Goal: Information Seeking & Learning: Learn about a topic

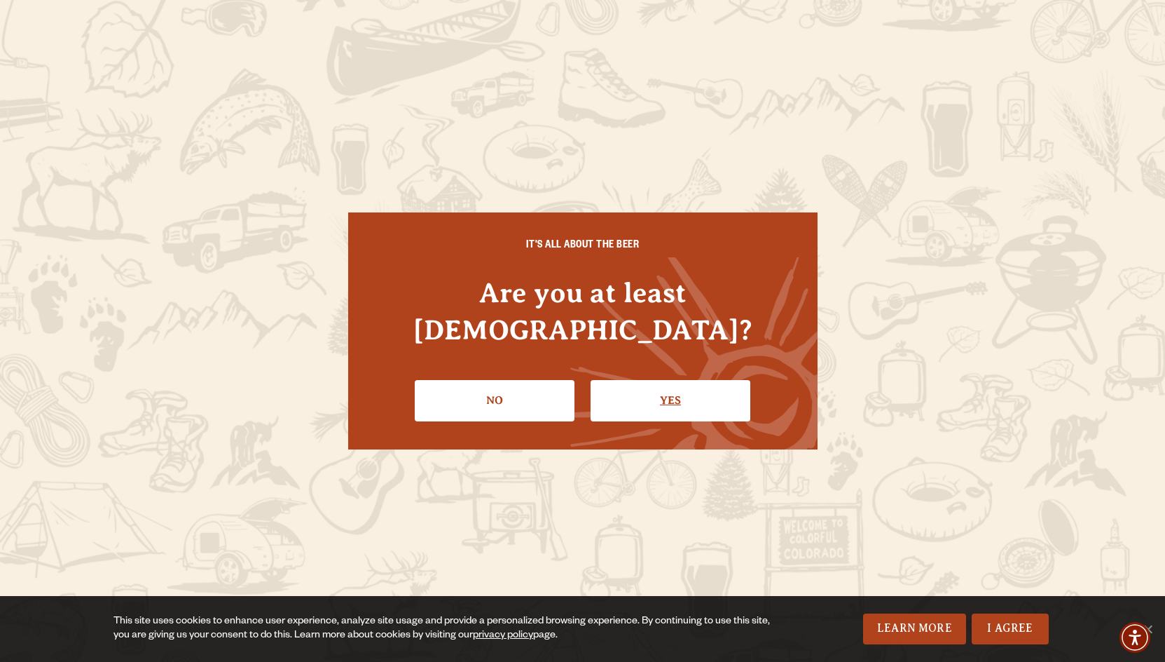
click at [659, 380] on link "Yes" at bounding box center [671, 400] width 160 height 41
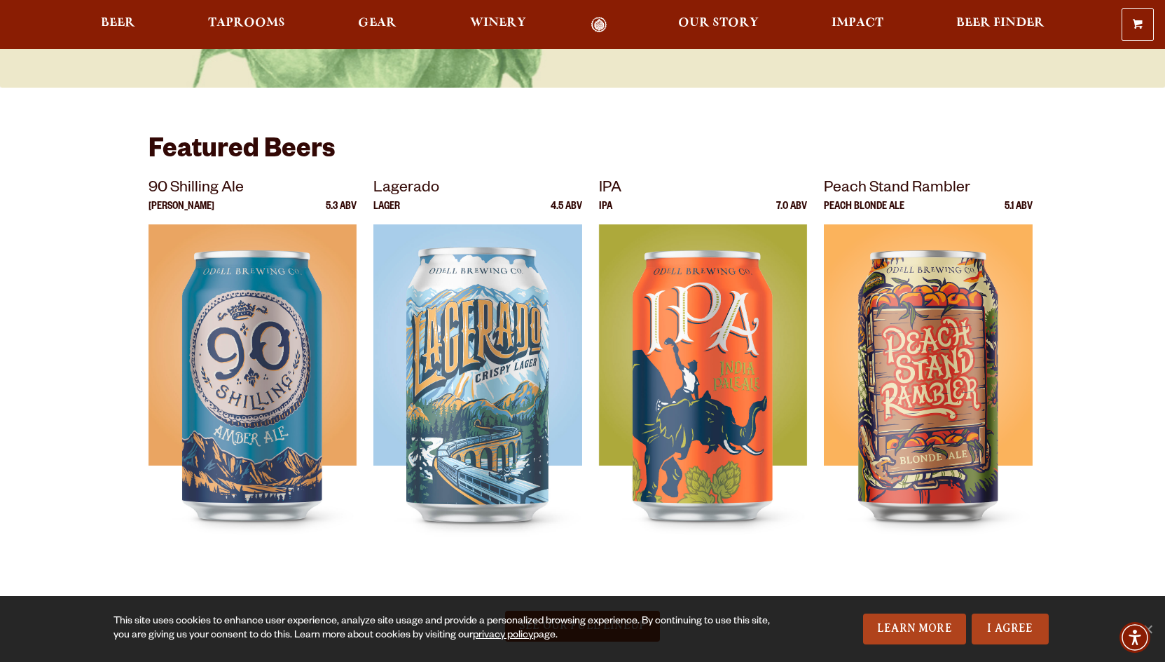
scroll to position [376, 0]
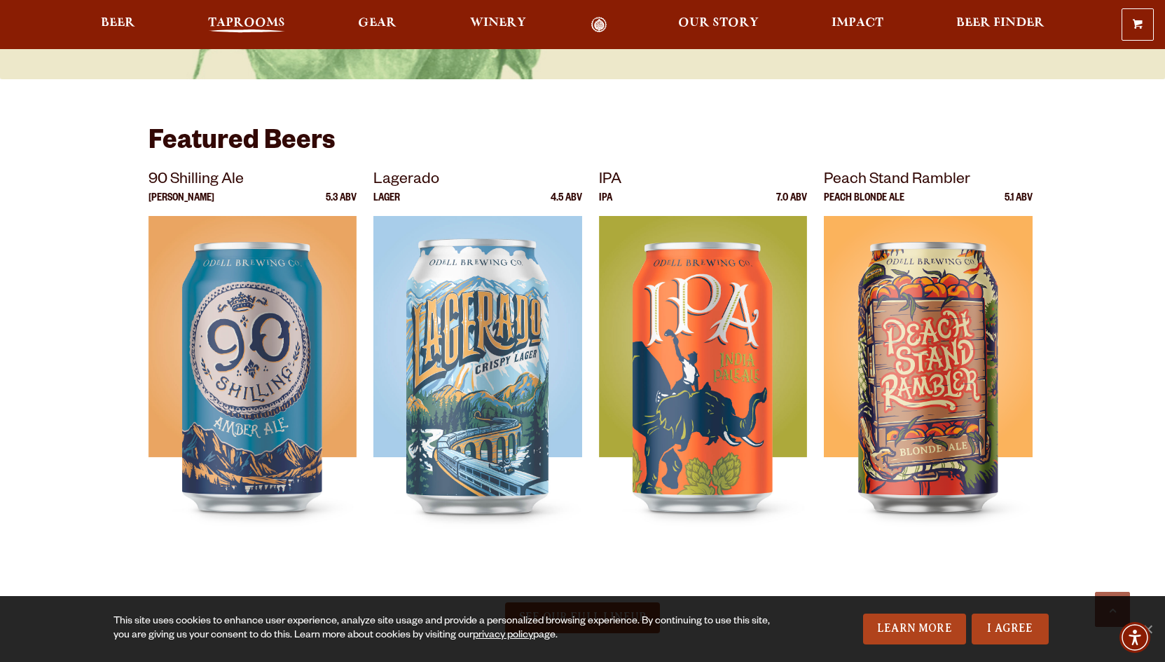
click at [247, 19] on span "Taprooms" at bounding box center [246, 23] width 77 height 11
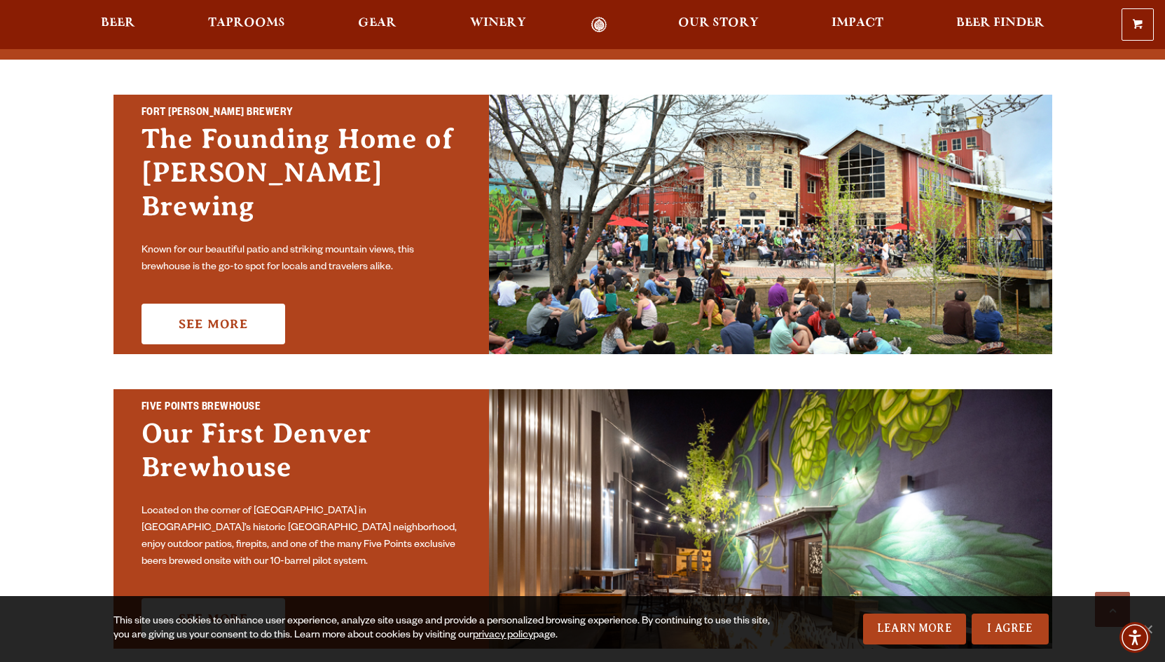
scroll to position [458, 0]
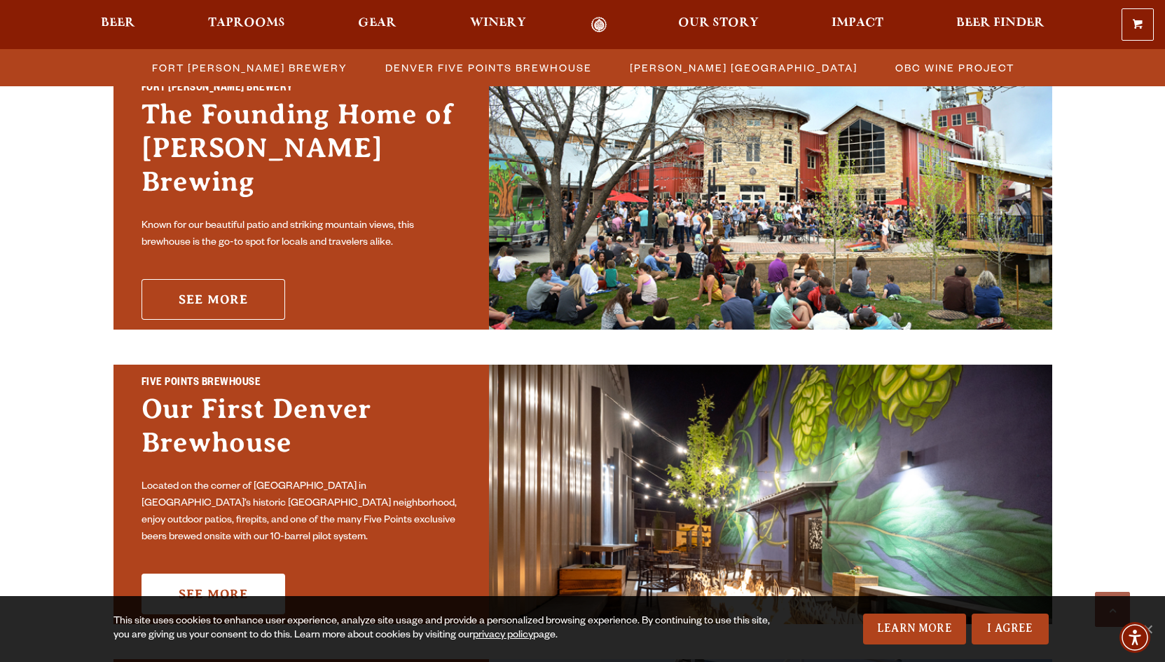
click at [228, 286] on link "See More" at bounding box center [214, 299] width 144 height 41
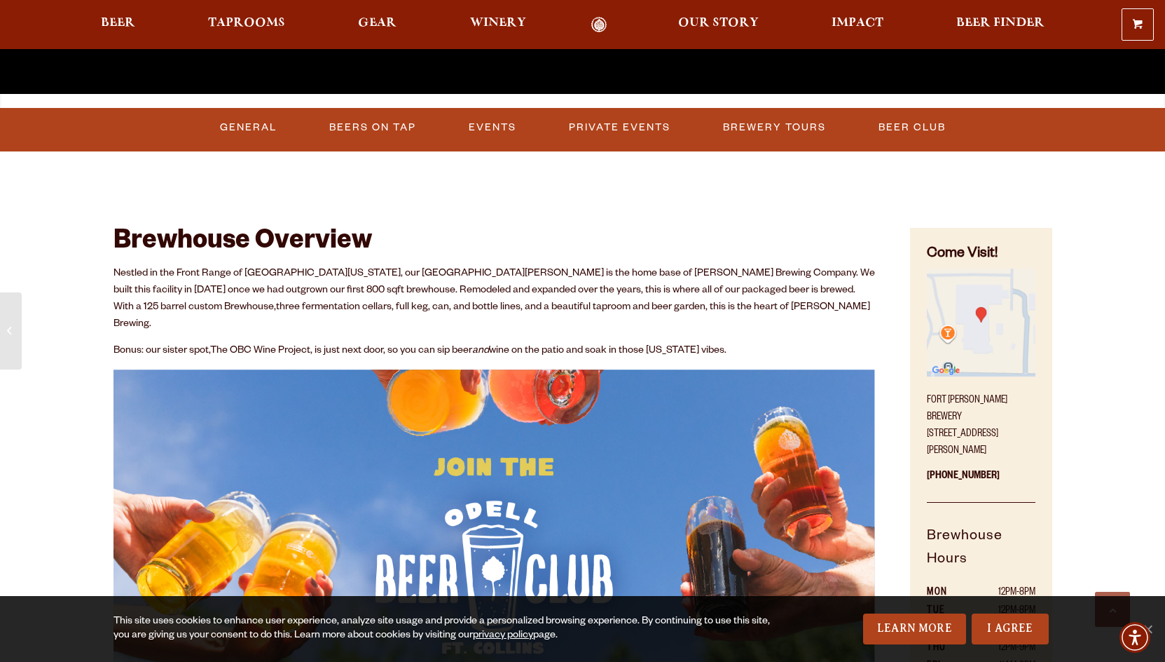
scroll to position [568, 0]
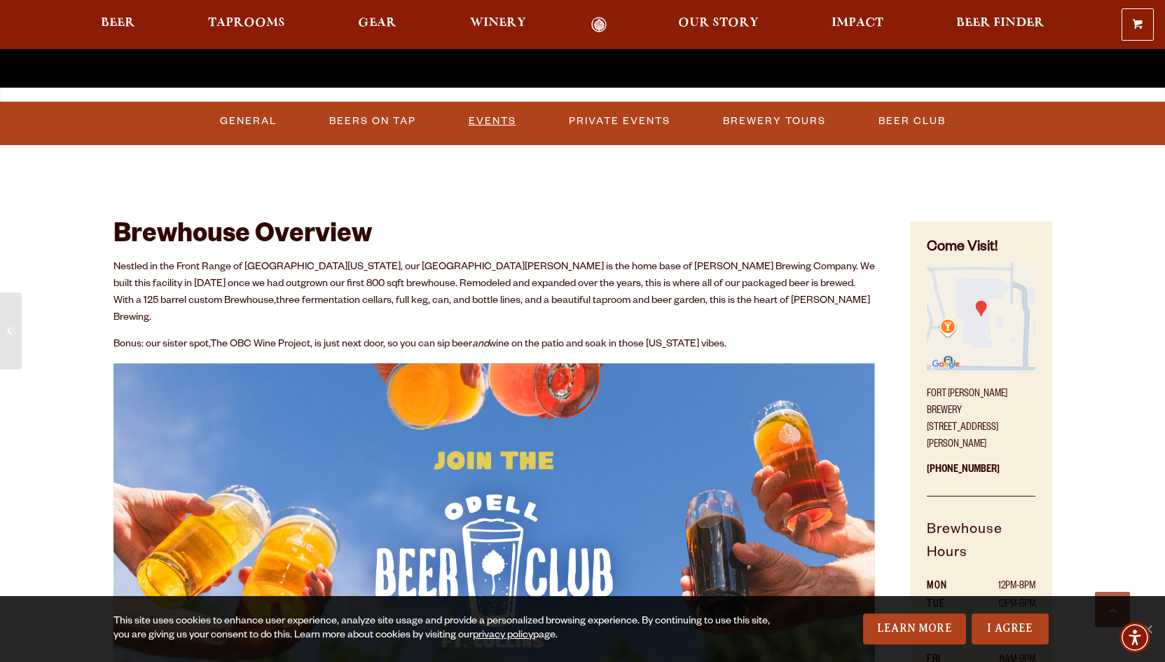
click at [500, 122] on link "Events" at bounding box center [492, 121] width 59 height 32
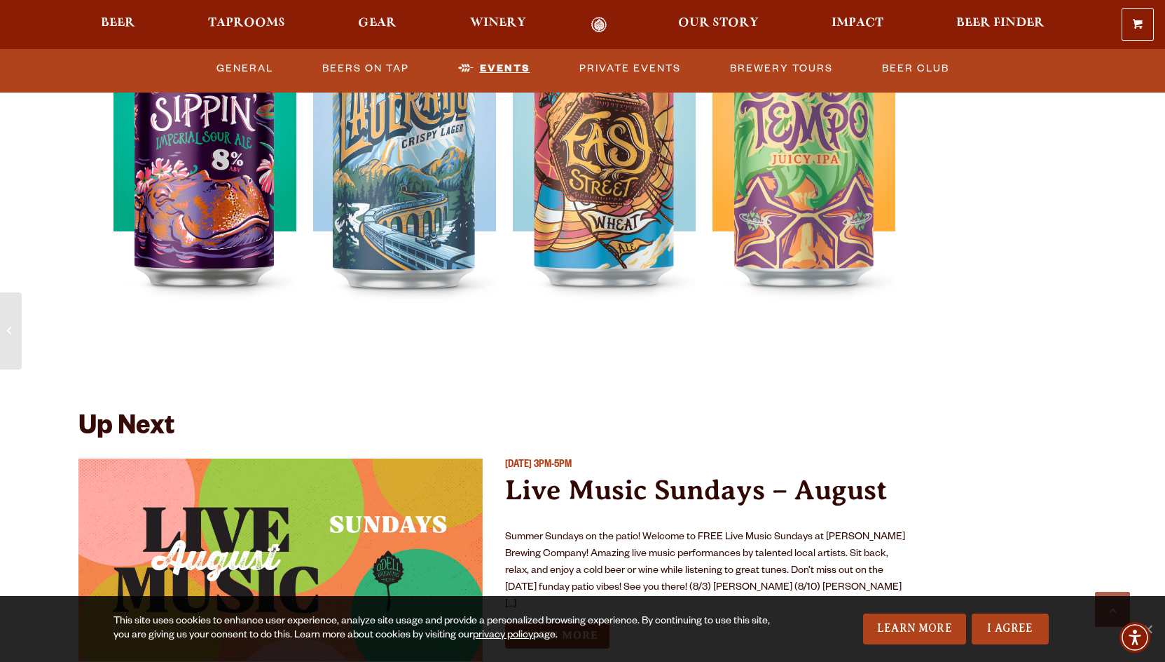
scroll to position [5114, 0]
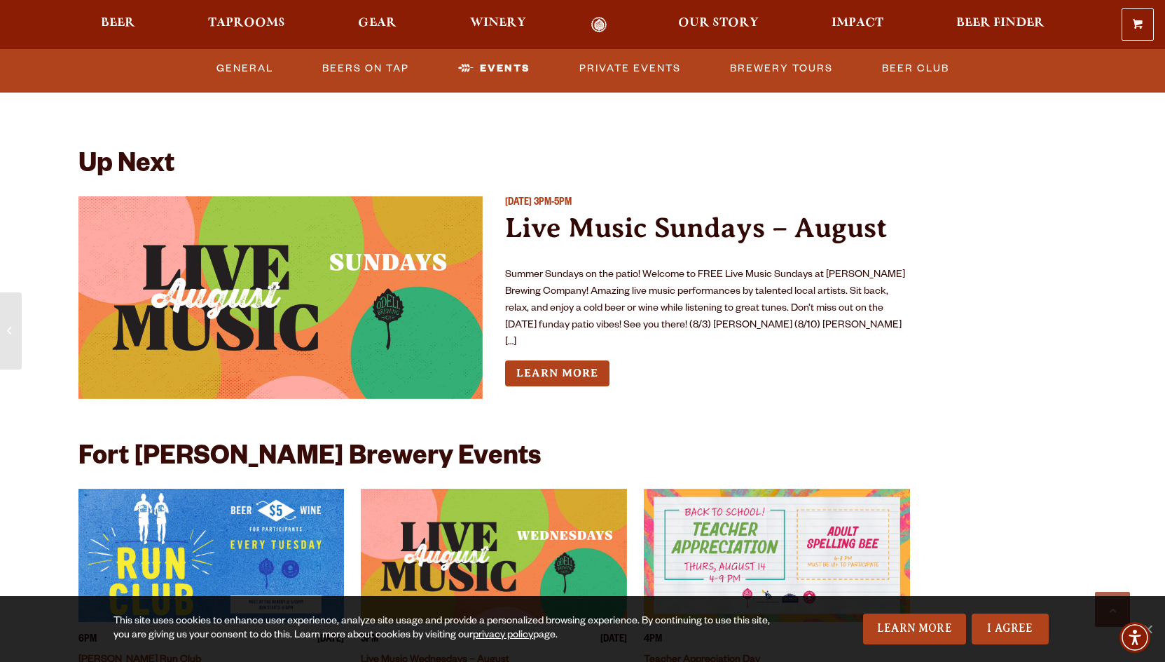
click at [791, 295] on p "Summer Sundays on the patio! Welcome to FREE Live Music Sundays at [PERSON_NAME…" at bounding box center [707, 309] width 405 height 84
click at [529, 360] on link "Learn More" at bounding box center [557, 373] width 104 height 26
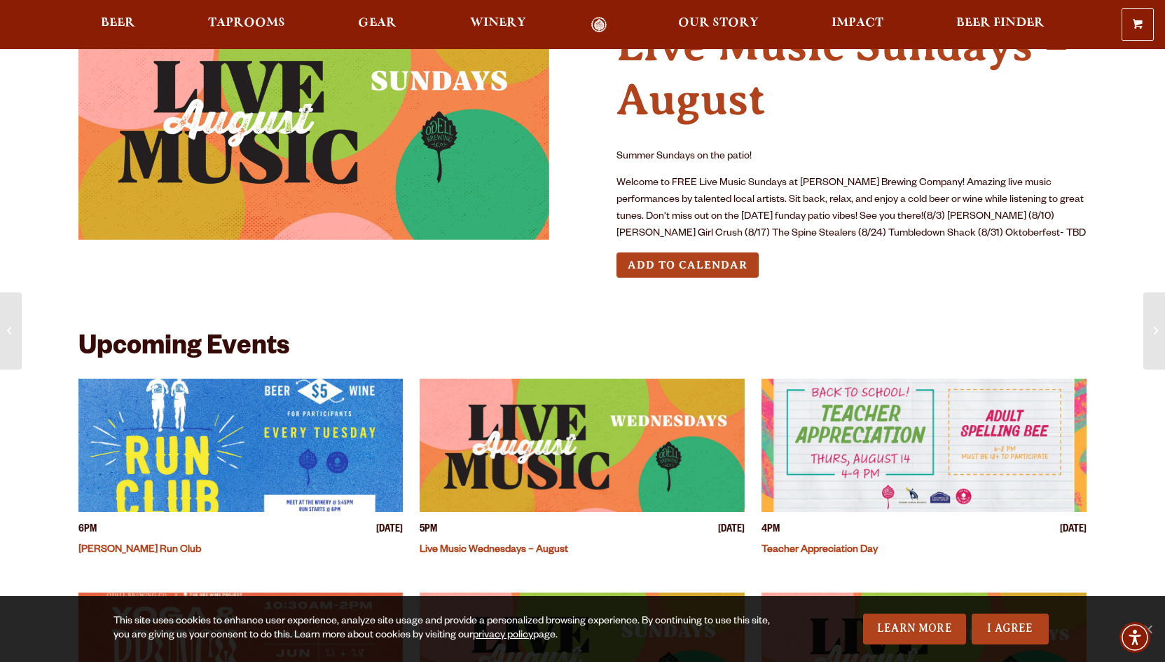
scroll to position [67, 0]
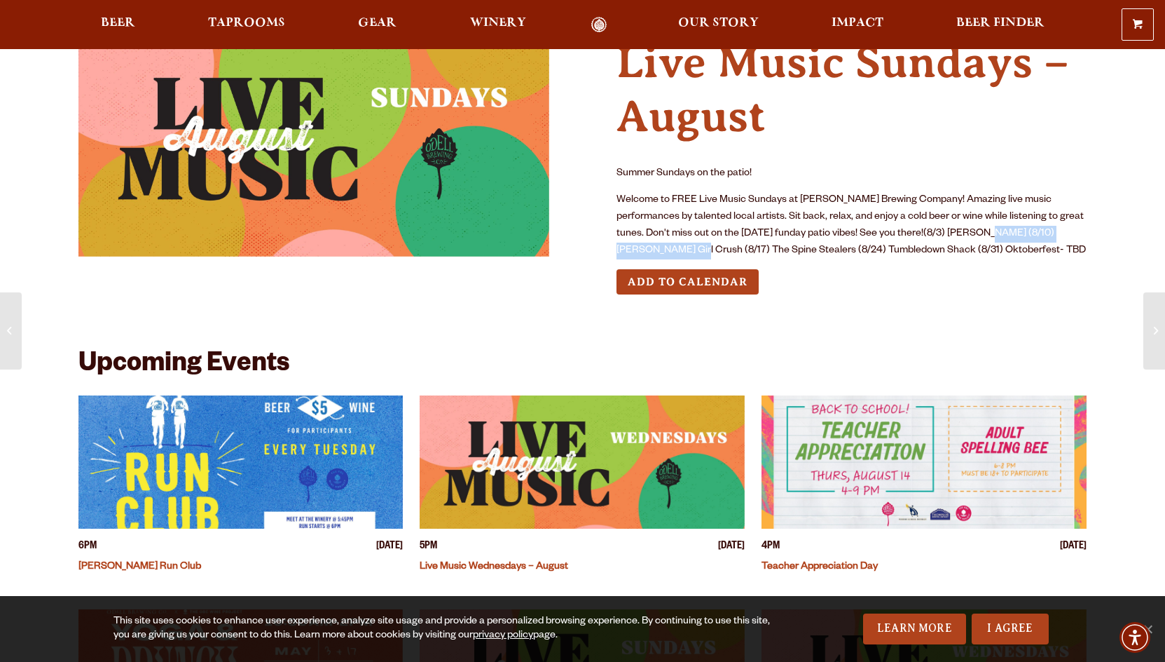
drag, startPoint x: 1083, startPoint y: 228, endPoint x: 947, endPoint y: 231, distance: 136.0
click at [947, 231] on p "Welcome to FREE Live Music Sundays at Odell Brewing Company! Amazing live music…" at bounding box center [852, 225] width 471 height 67
copy p "(8/10) Wendy Woo's Girl Crush"
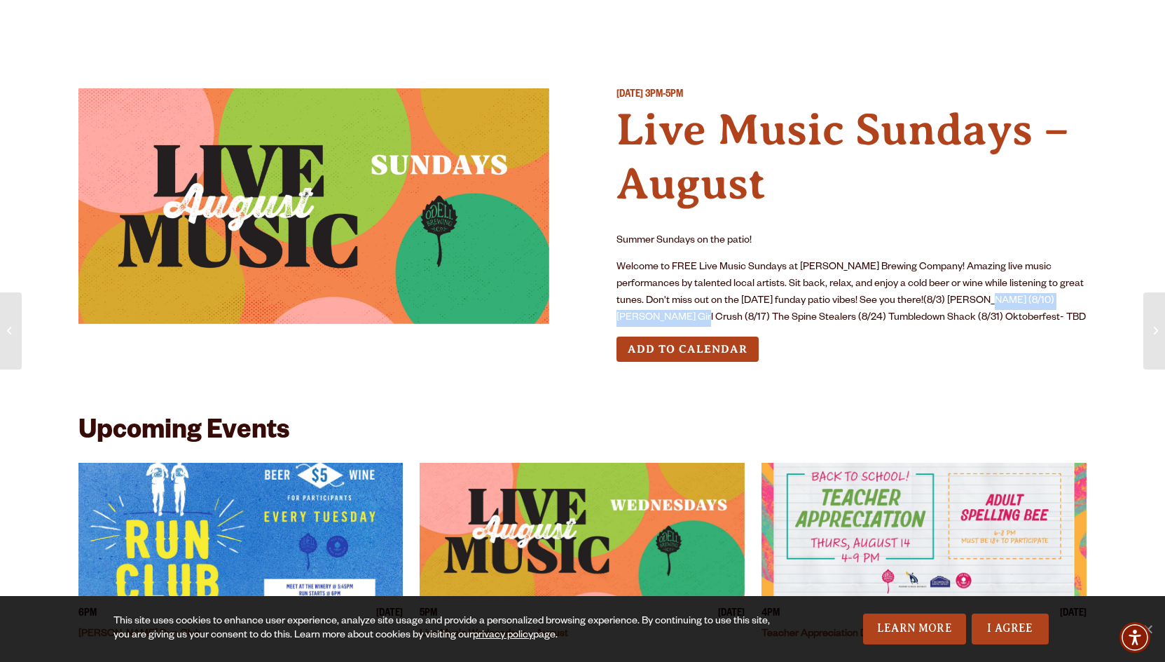
scroll to position [0, 0]
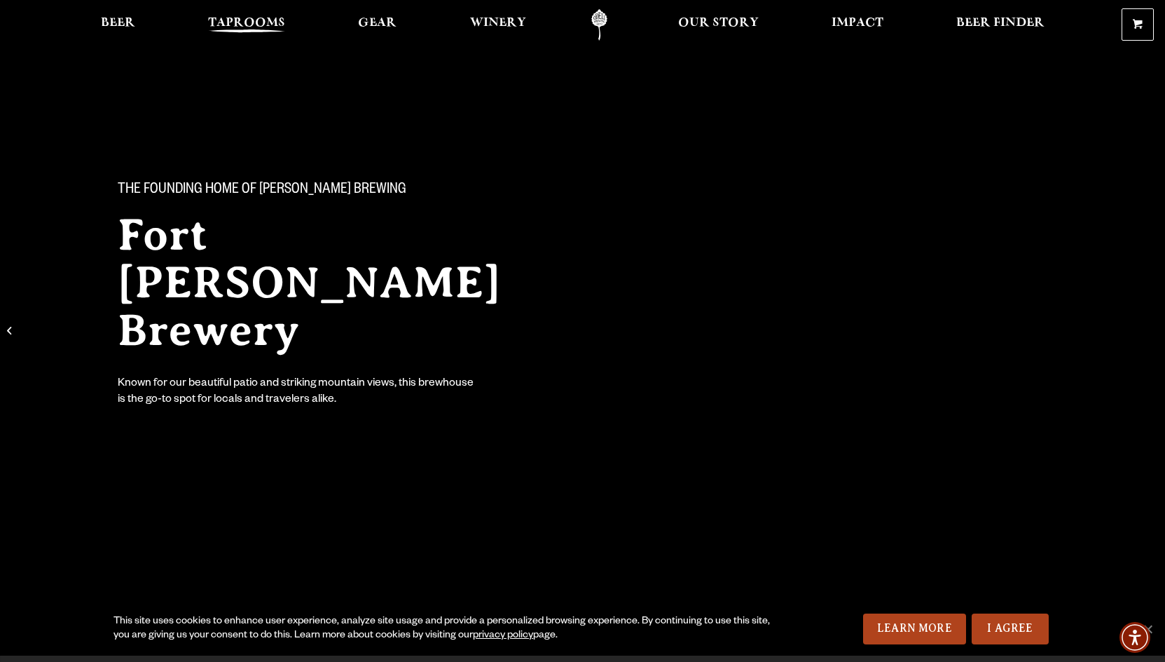
click at [251, 17] on link "Taprooms" at bounding box center [246, 25] width 95 height 32
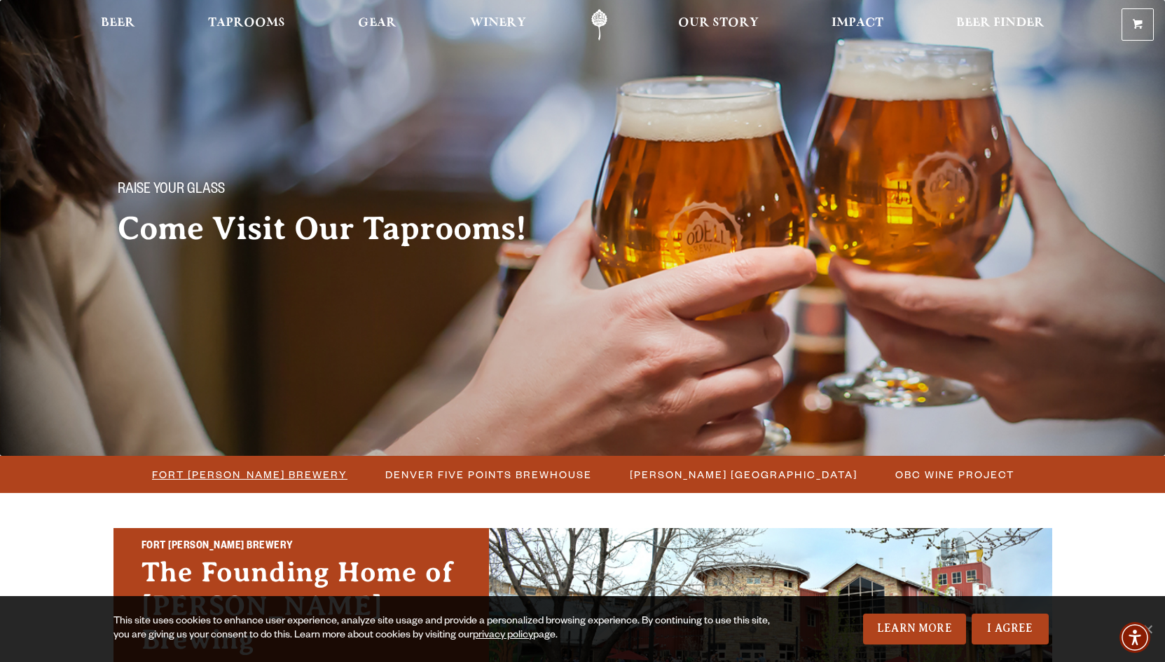
click at [248, 473] on span "Fort [PERSON_NAME] Brewery" at bounding box center [250, 474] width 196 height 20
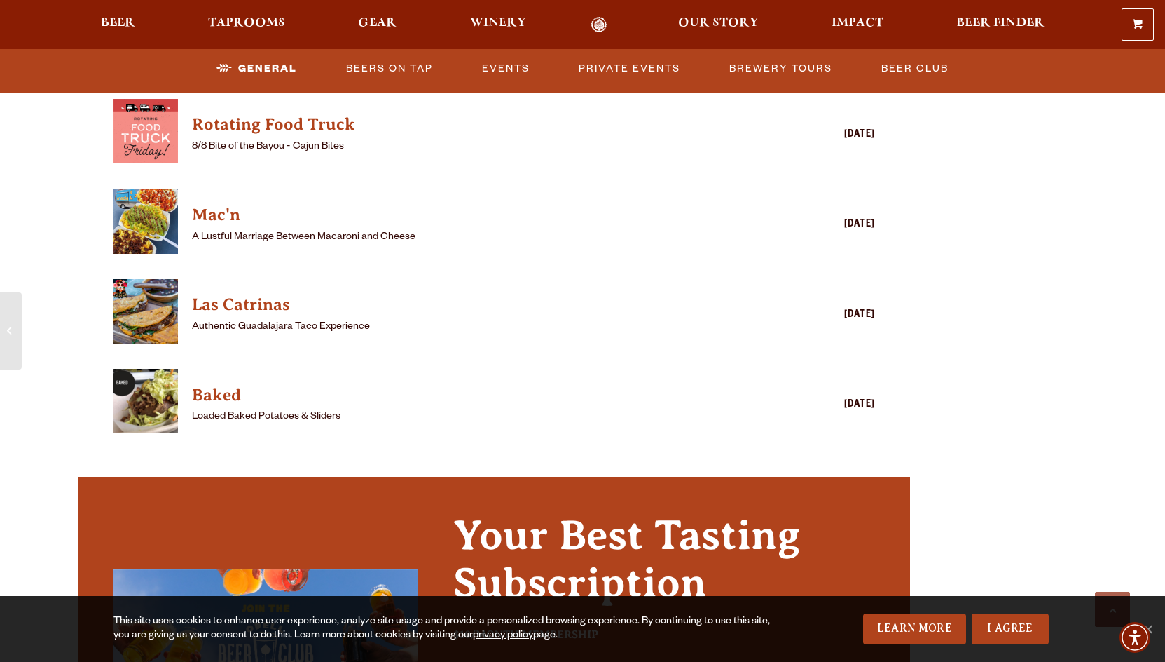
scroll to position [1919, 0]
click at [155, 372] on img "View Baked details (opens in a new window)" at bounding box center [146, 401] width 64 height 64
